Goal: Check status: Check status

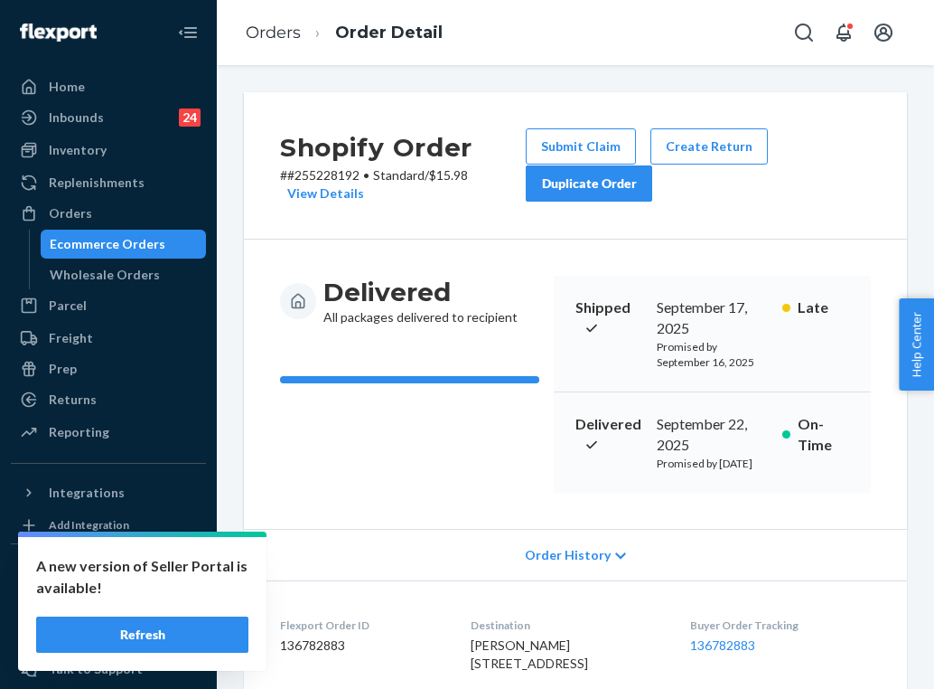
scroll to position [82, 0]
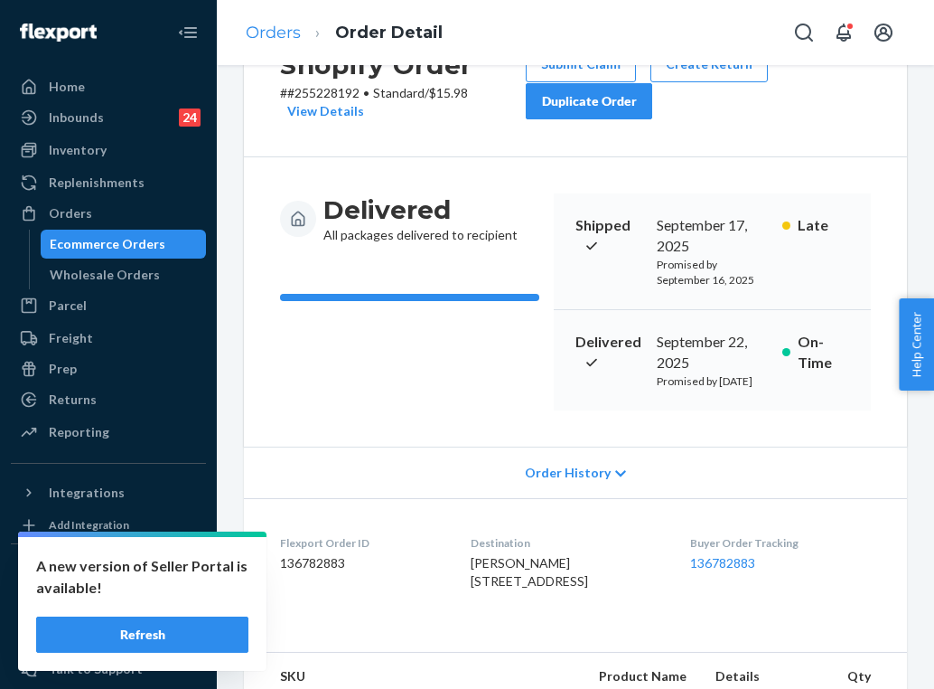
click at [295, 31] on link "Orders" at bounding box center [273, 33] width 55 height 20
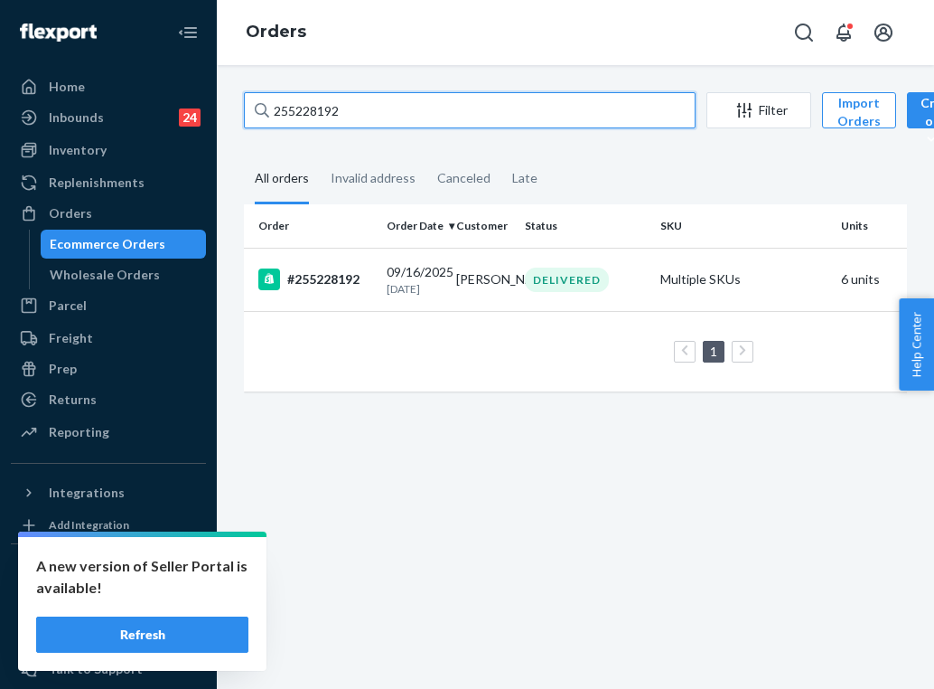
click at [367, 110] on input "255228192" at bounding box center [470, 110] width 452 height 36
paste input "1883569"
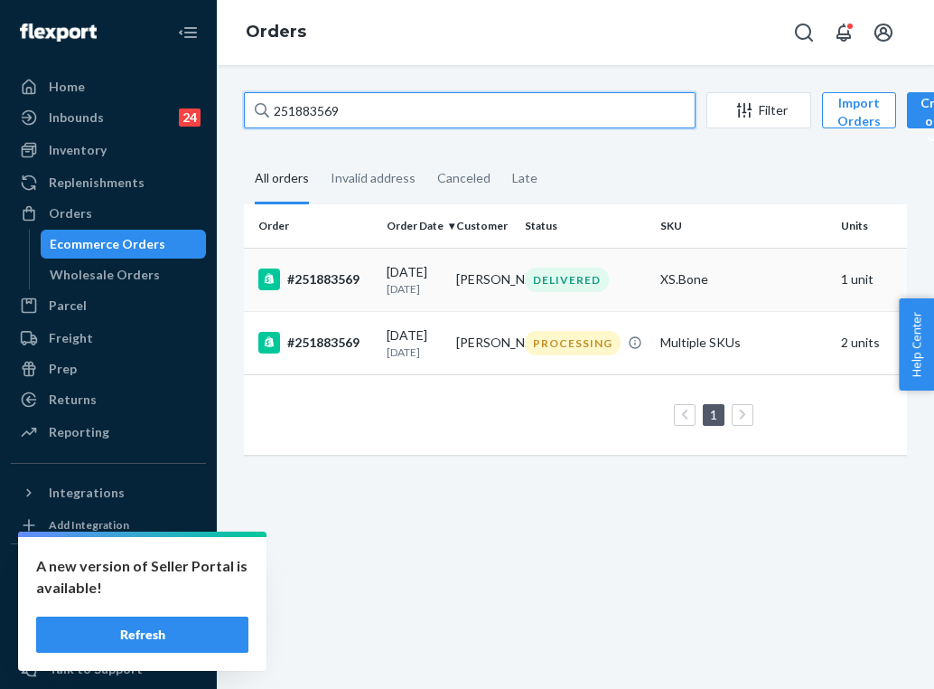
type input "251883569"
click at [518, 305] on td "DELIVERED" at bounding box center [586, 279] width 136 height 63
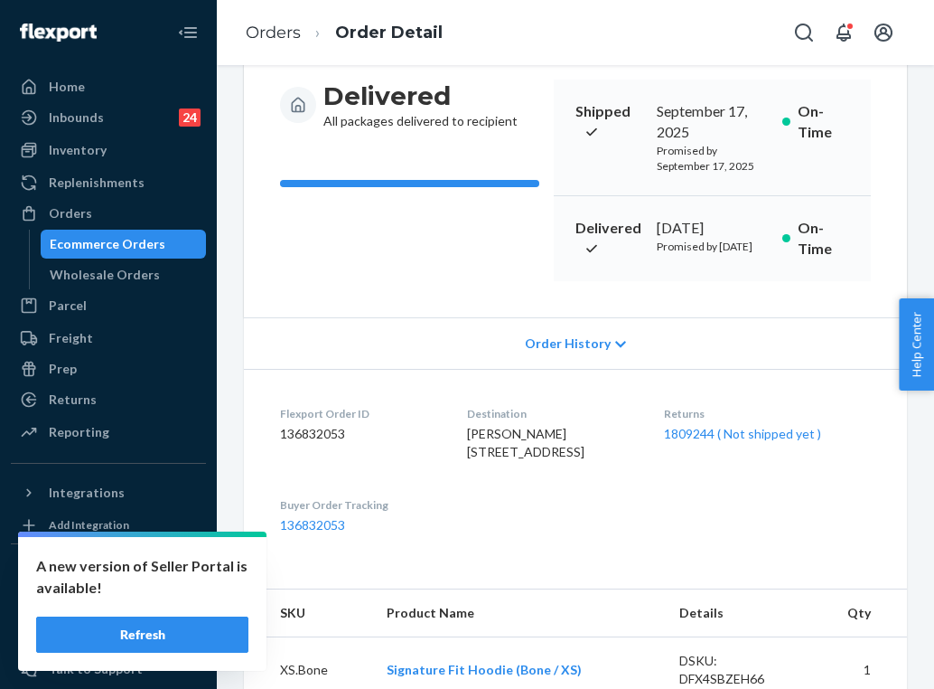
scroll to position [197, 0]
click at [722, 440] on link "1809244 ( Not shipped yet )" at bounding box center [742, 432] width 157 height 15
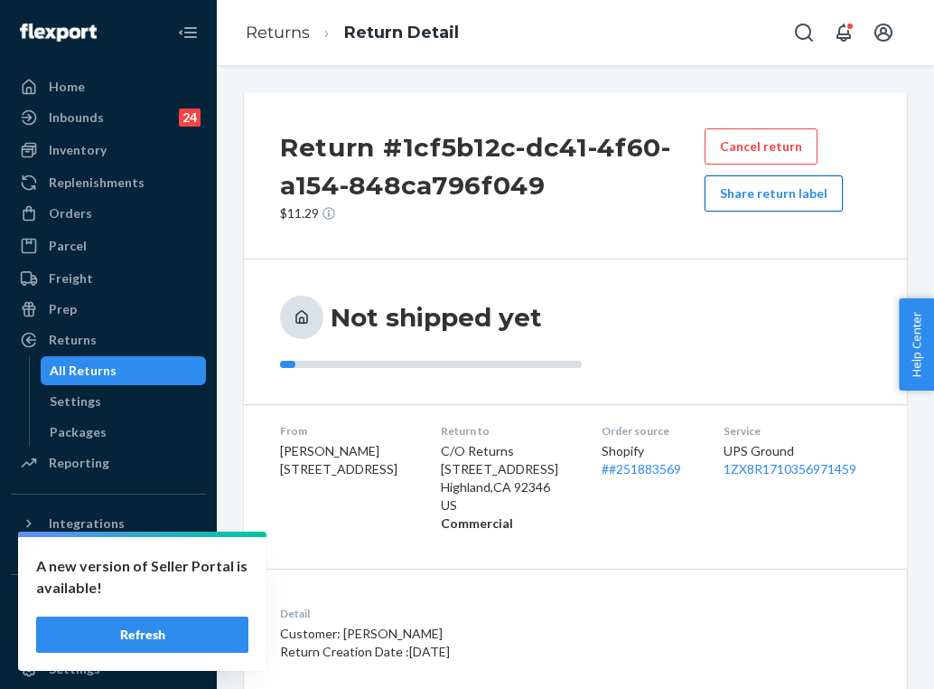
click at [770, 202] on button "Share return label" at bounding box center [774, 193] width 138 height 36
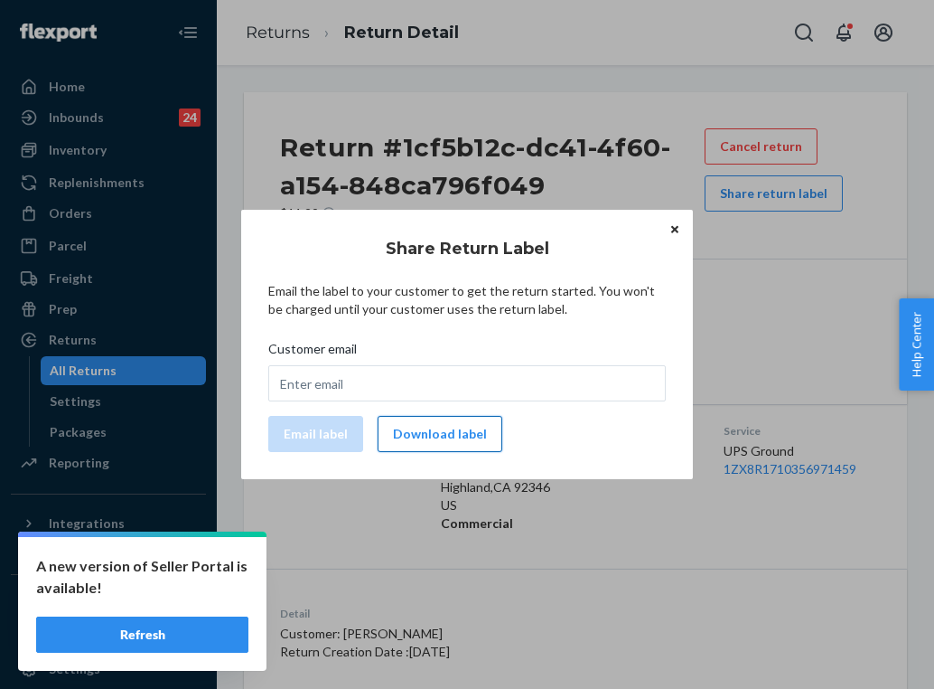
click at [442, 436] on button "Download label" at bounding box center [440, 434] width 125 height 36
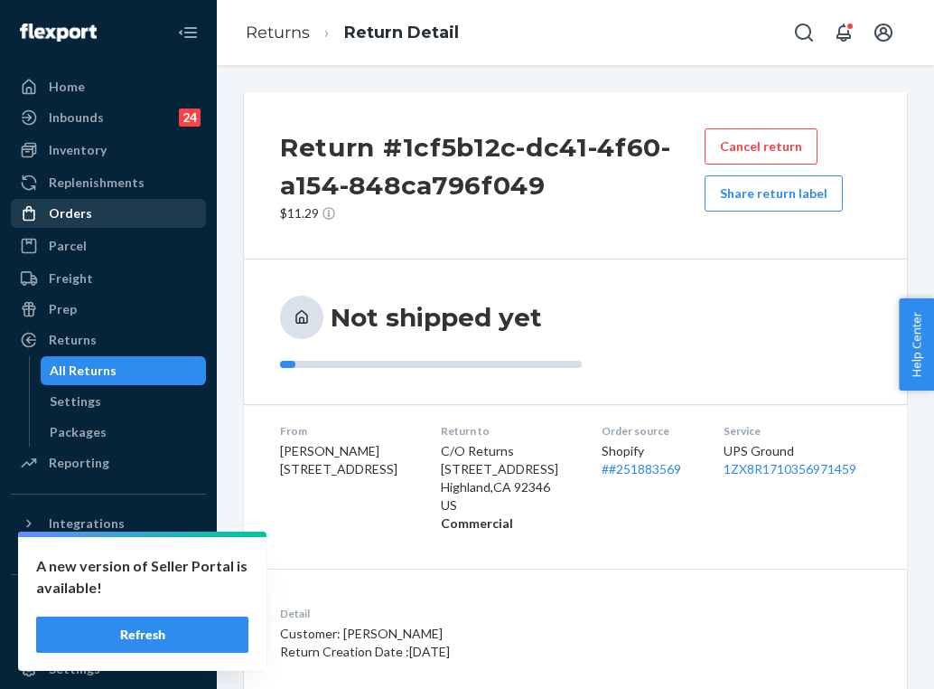
click at [144, 220] on div "Orders" at bounding box center [109, 213] width 192 height 25
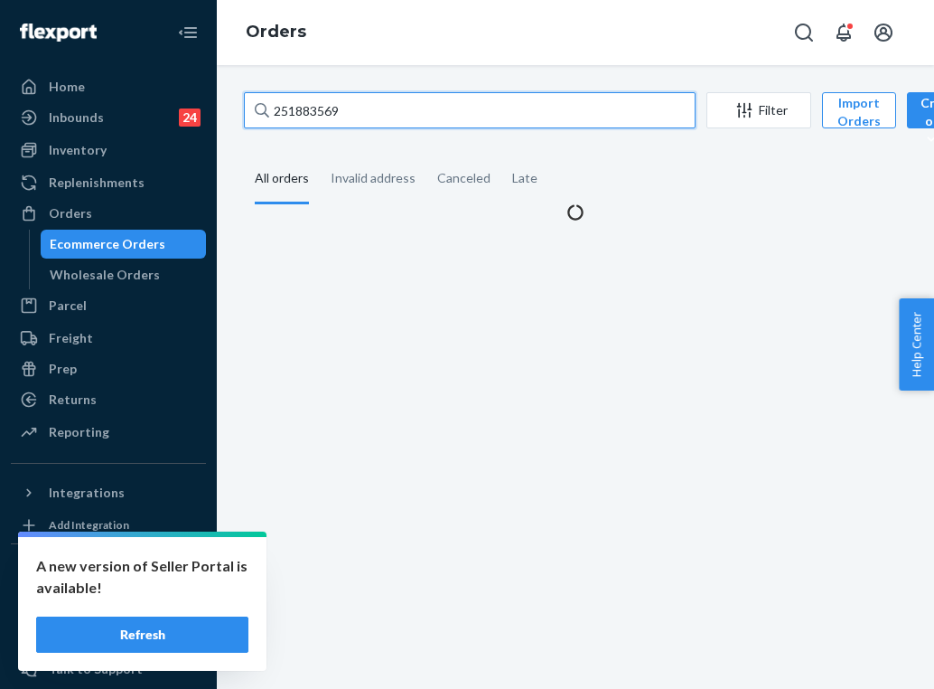
click at [299, 107] on input "251883569" at bounding box center [470, 110] width 452 height 36
paste input "5072254"
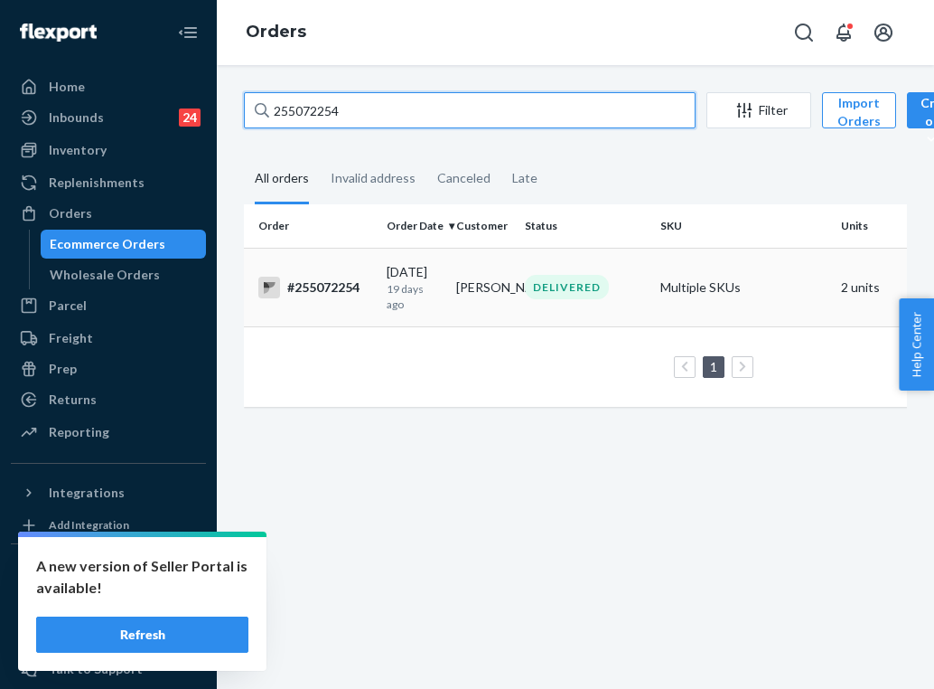
type input "255072254"
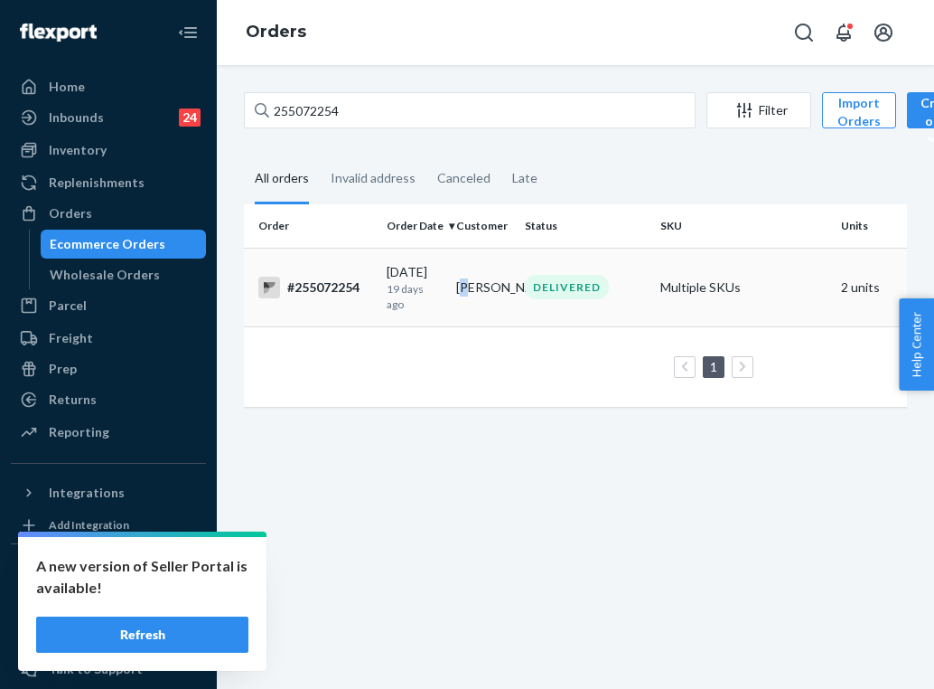
click at [465, 272] on td "[PERSON_NAME]" at bounding box center [484, 287] width 70 height 79
